Goal: Navigation & Orientation: Find specific page/section

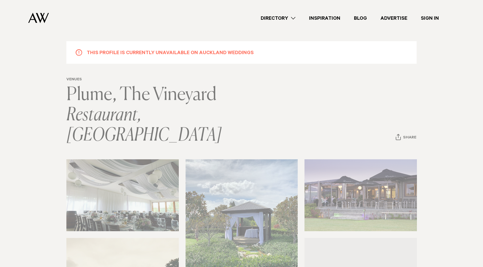
scroll to position [25, 0]
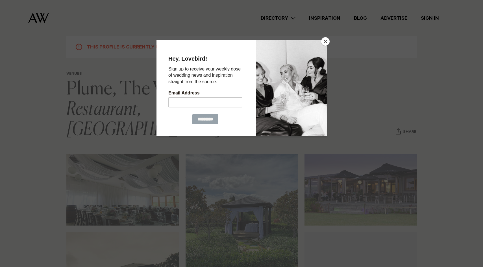
click at [255, 43] on button "Close" at bounding box center [325, 41] width 8 height 8
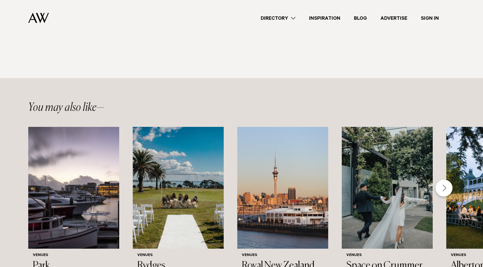
scroll to position [863, 0]
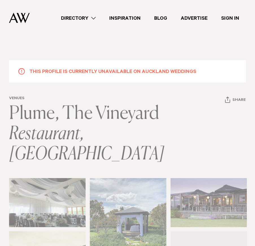
click at [78, 17] on link "Directory" at bounding box center [78, 18] width 48 height 8
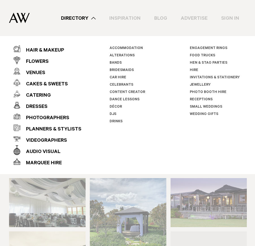
click at [18, 14] on img at bounding box center [19, 18] width 21 height 10
